Goal: Transaction & Acquisition: Download file/media

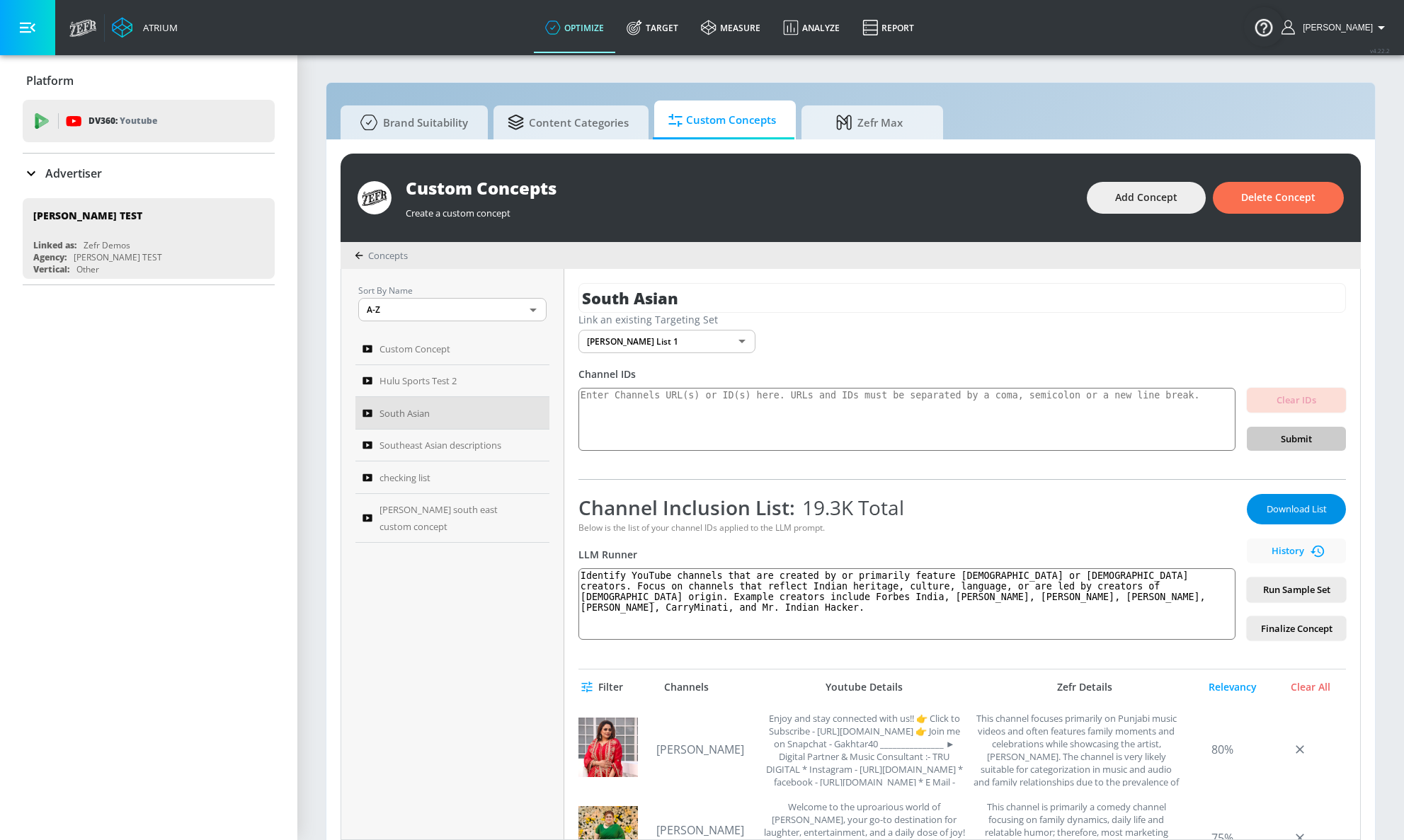
click at [1276, 501] on span "Download List" at bounding box center [1296, 509] width 71 height 16
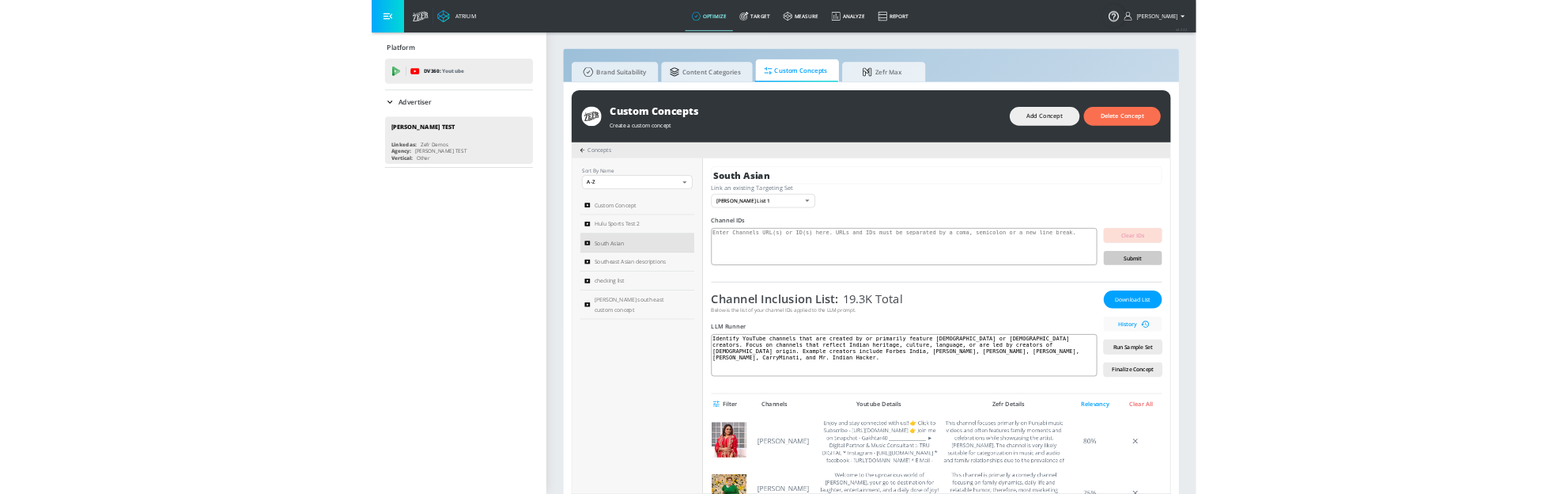
scroll to position [3, 0]
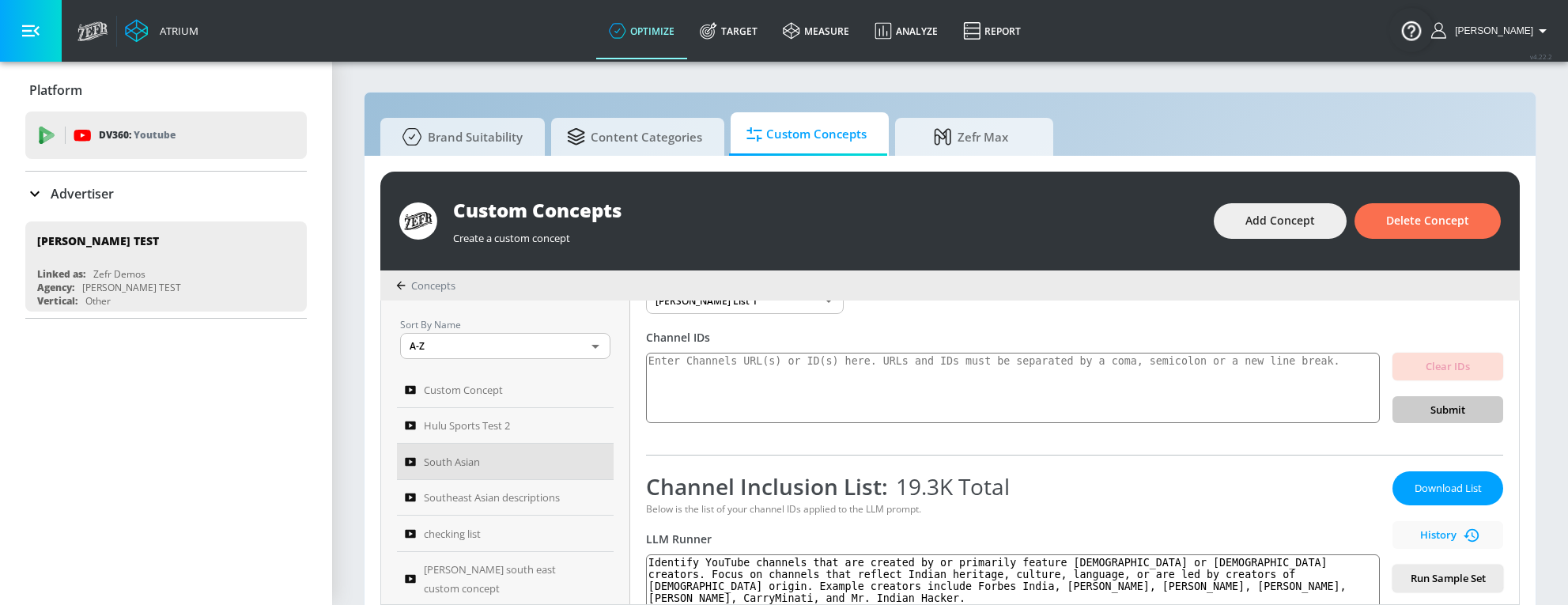
scroll to position [74, 0]
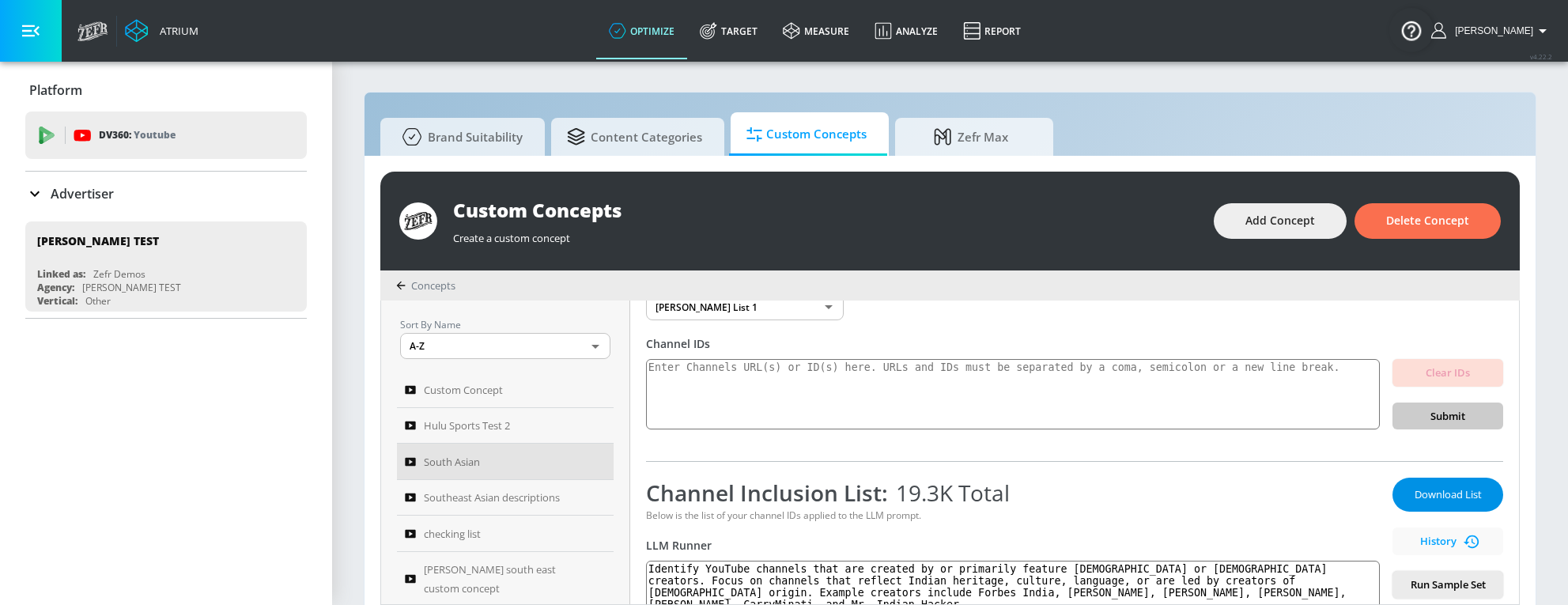
click at [1410, 493] on span "Download List" at bounding box center [1448, 495] width 79 height 18
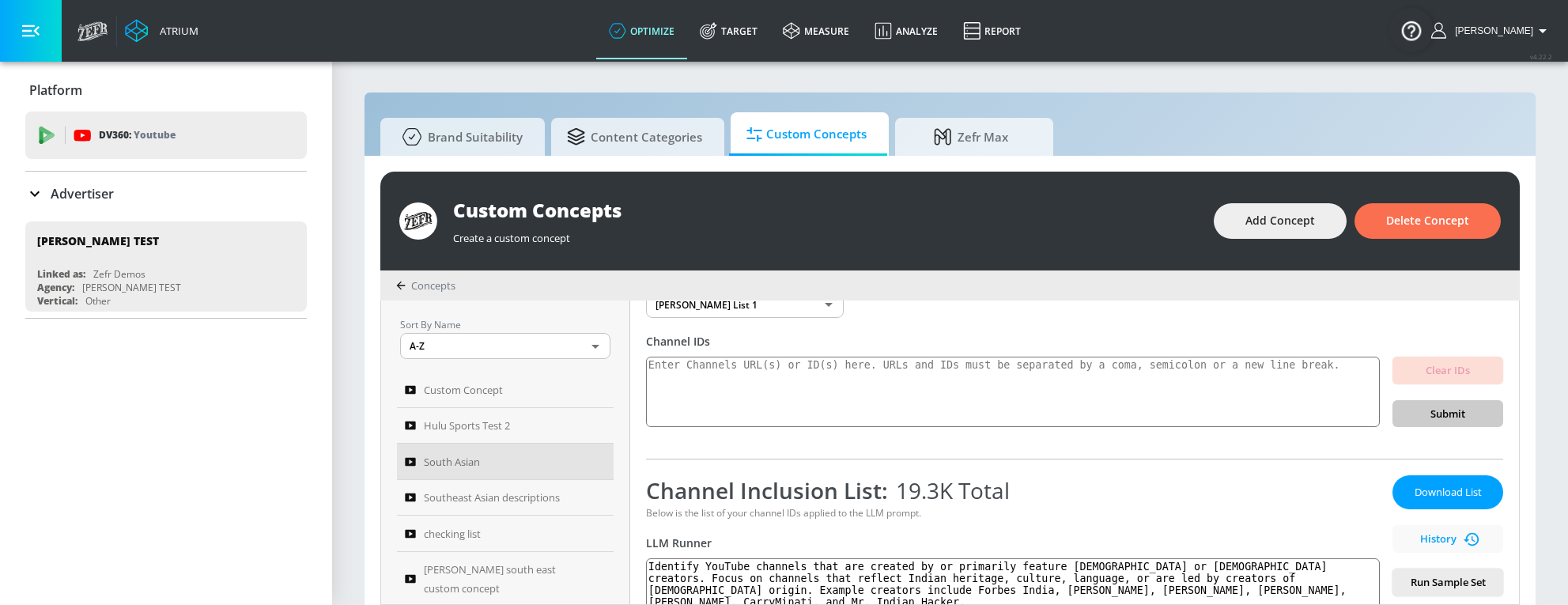
scroll to position [78, 0]
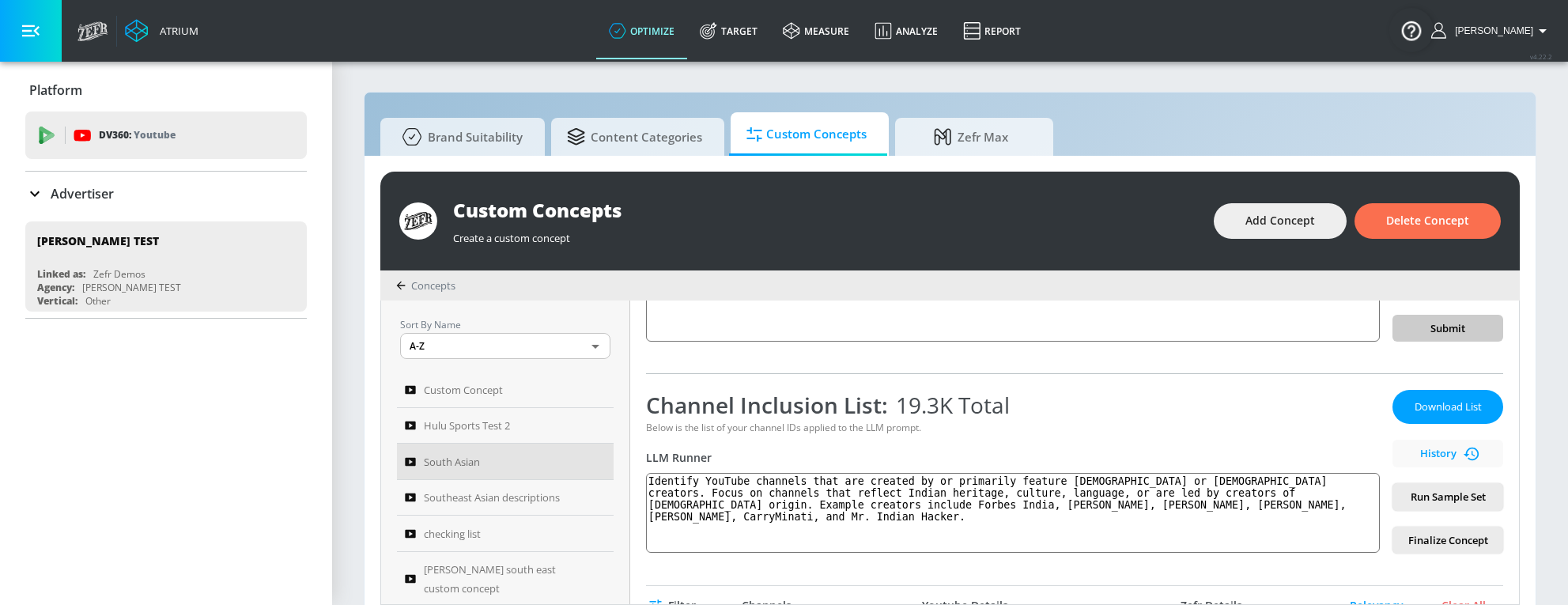
scroll to position [158, 0]
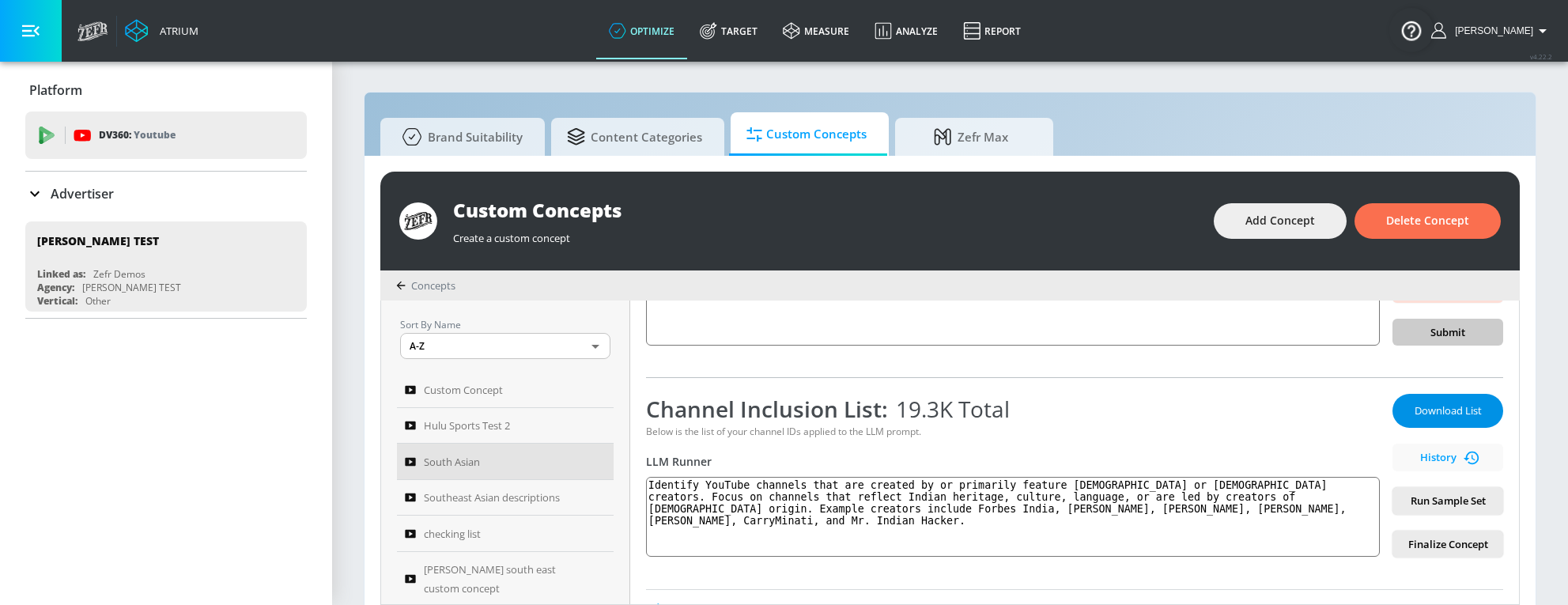
click at [1450, 411] on span "Download List" at bounding box center [1448, 410] width 79 height 18
click at [1448, 404] on span "Download List" at bounding box center [1448, 410] width 79 height 18
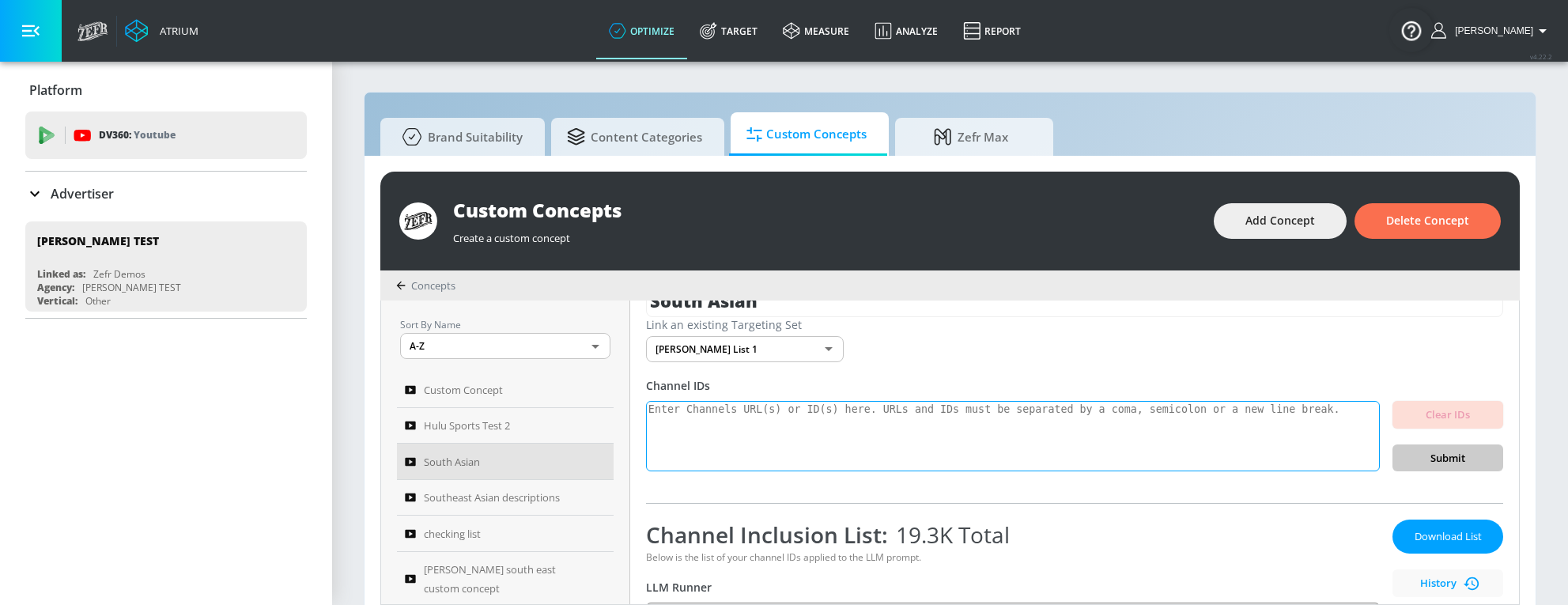
scroll to position [144, 0]
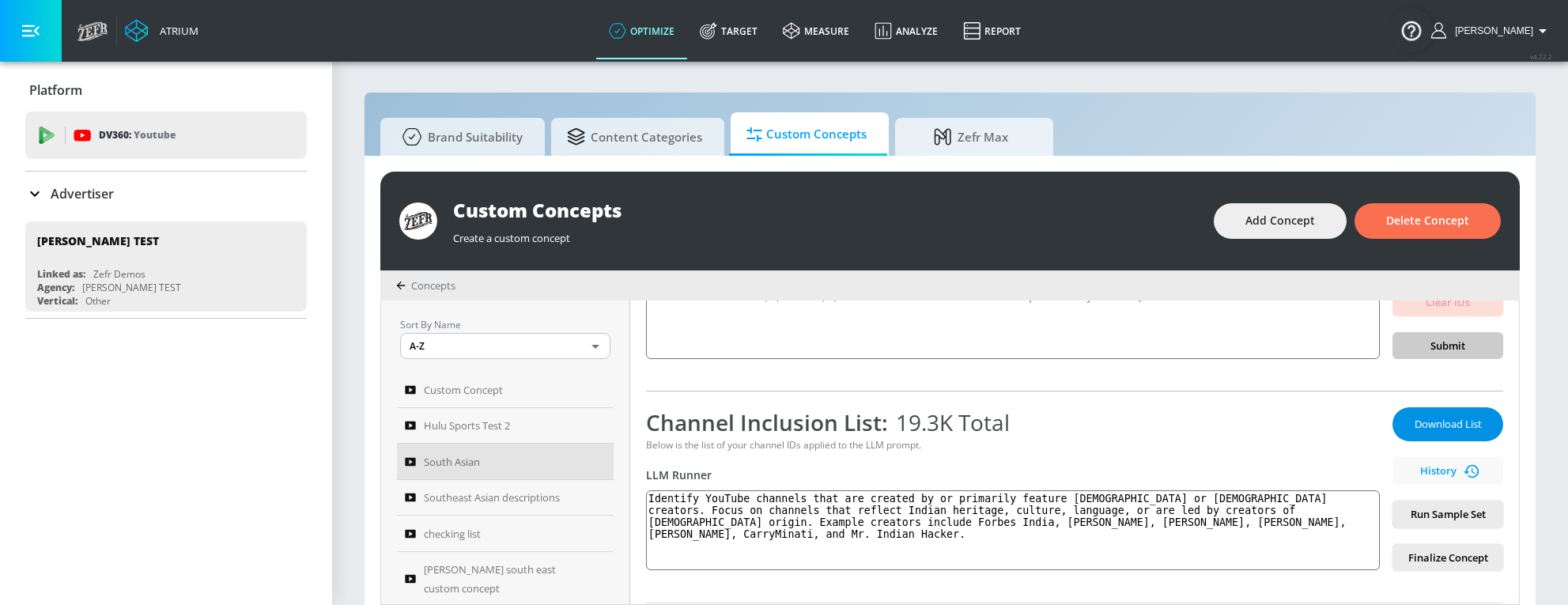
click at [1445, 422] on span "Download List" at bounding box center [1448, 424] width 79 height 18
click at [1349, 38] on div "Atrium optimize Target measure Analyze Report optimize Target measure Analyze R…" at bounding box center [818, 31] width 1499 height 62
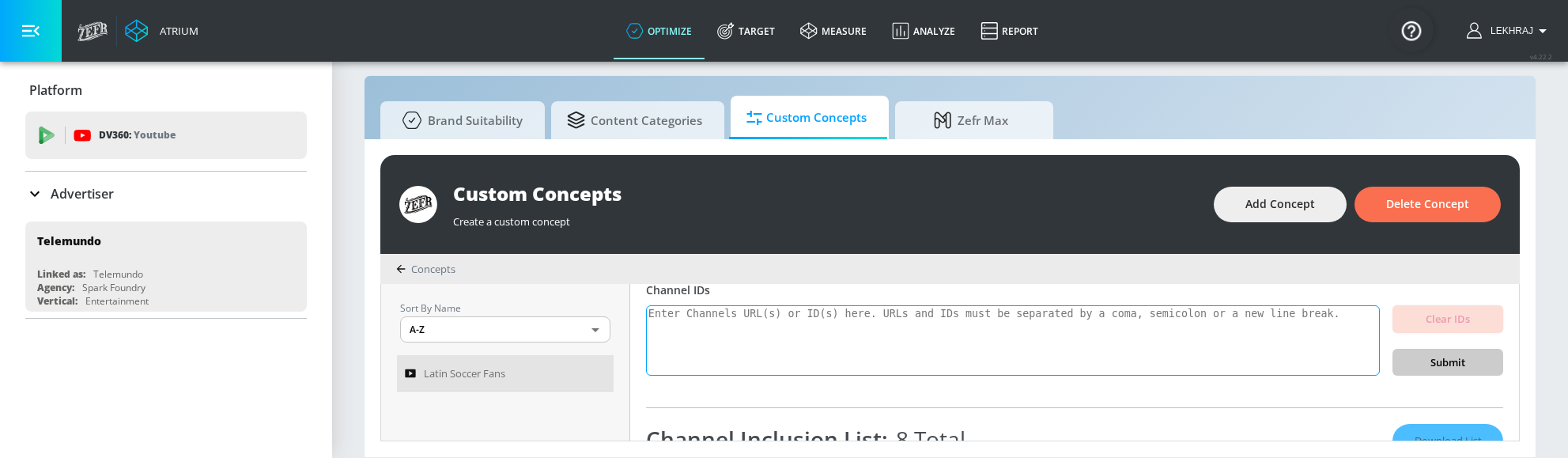
scroll to position [114, 0]
